Goal: Navigation & Orientation: Go to known website

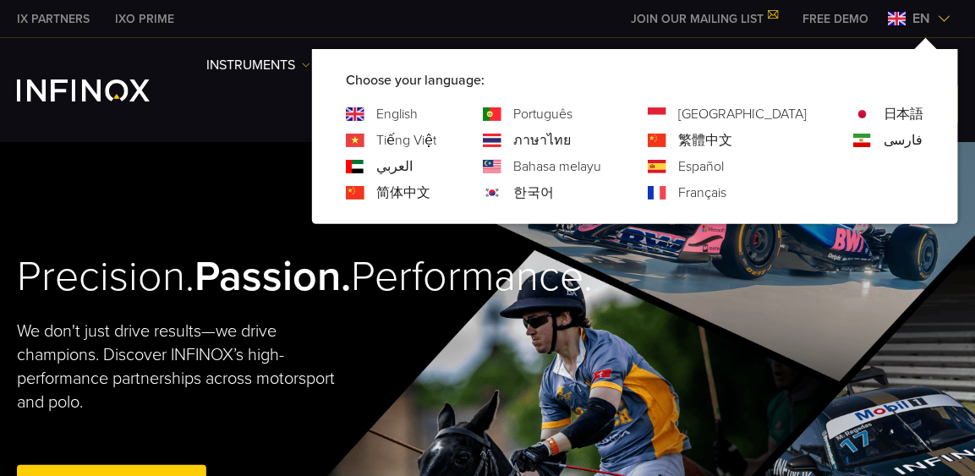
click at [724, 164] on link "Español" at bounding box center [701, 167] width 46 height 20
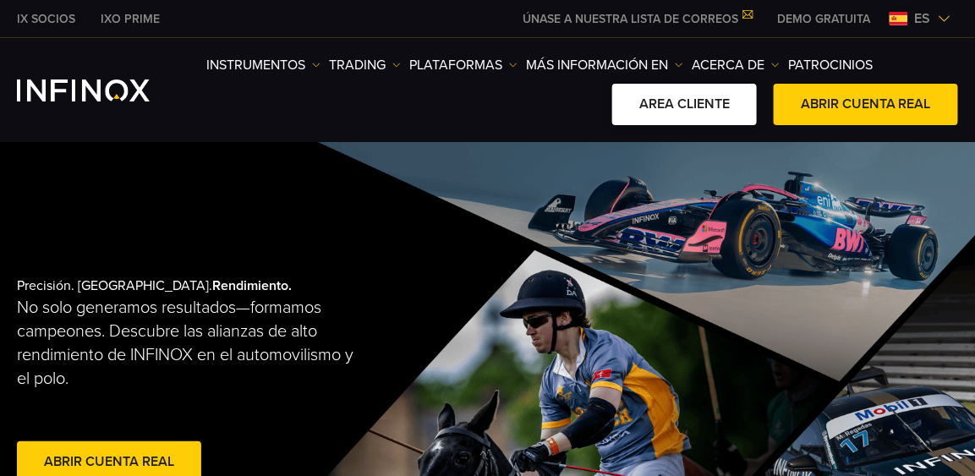
click at [680, 96] on link "AREA CLIENTE" at bounding box center [684, 104] width 145 height 41
click at [678, 102] on link "AREA CLIENTE" at bounding box center [684, 104] width 145 height 41
